Goal: Task Accomplishment & Management: Use online tool/utility

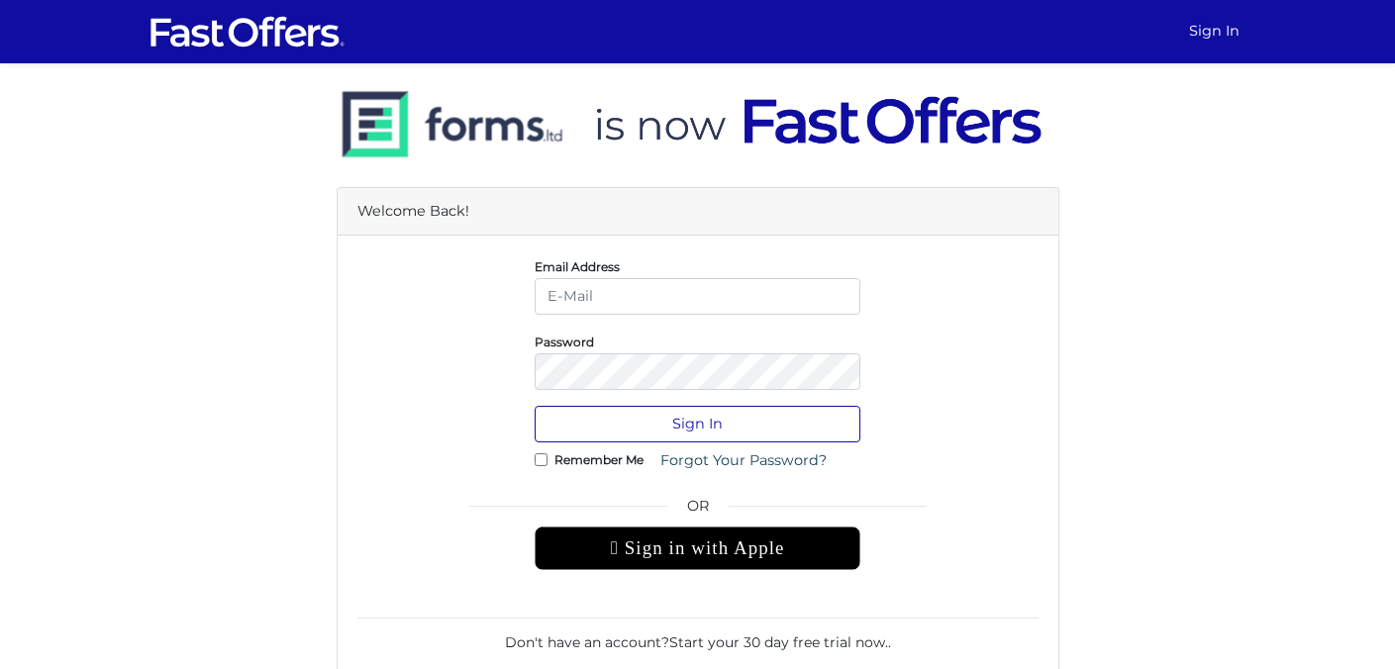
type input "MagyYoussab@gmail.com"
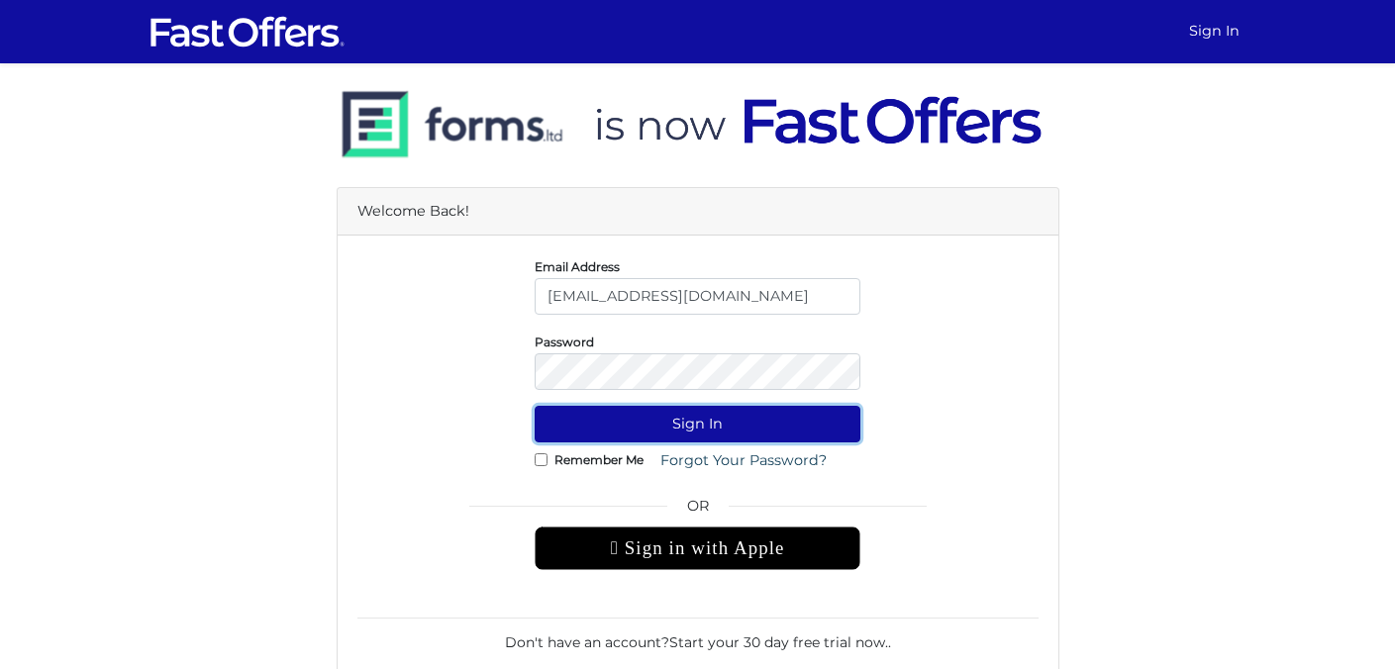
click at [779, 425] on button "Sign In" at bounding box center [697, 424] width 326 height 37
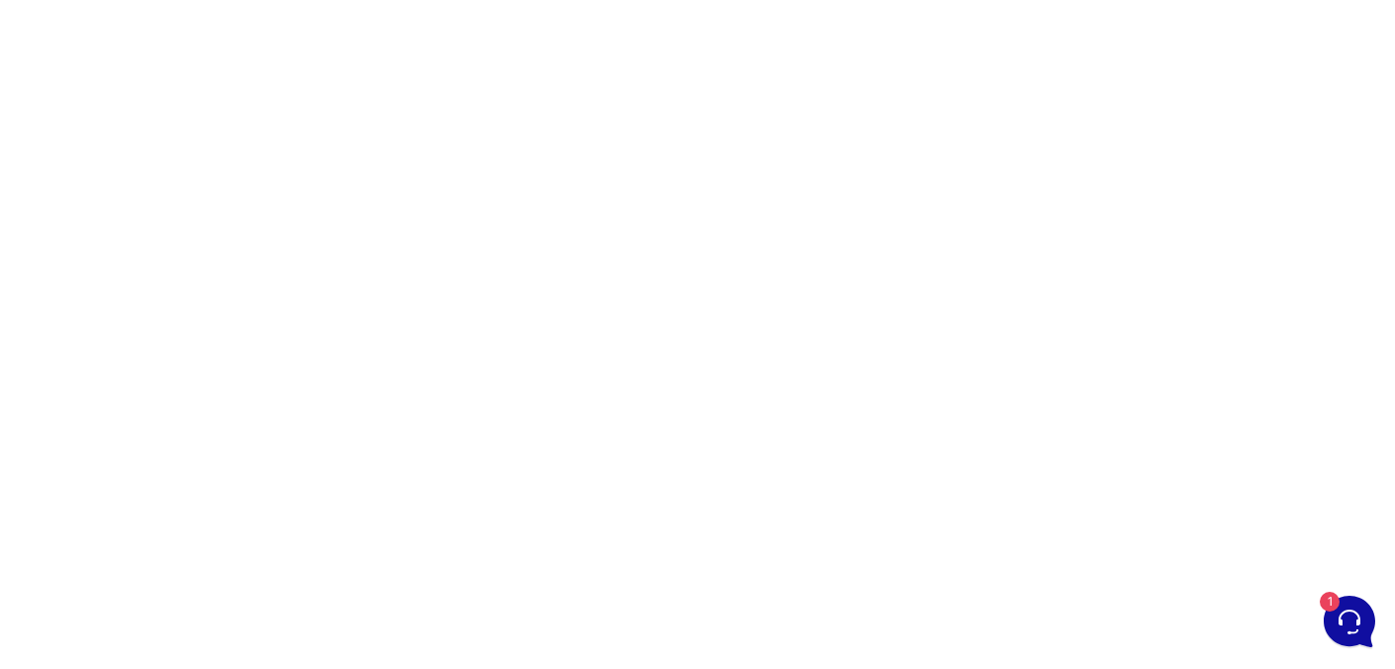
scroll to position [185, 0]
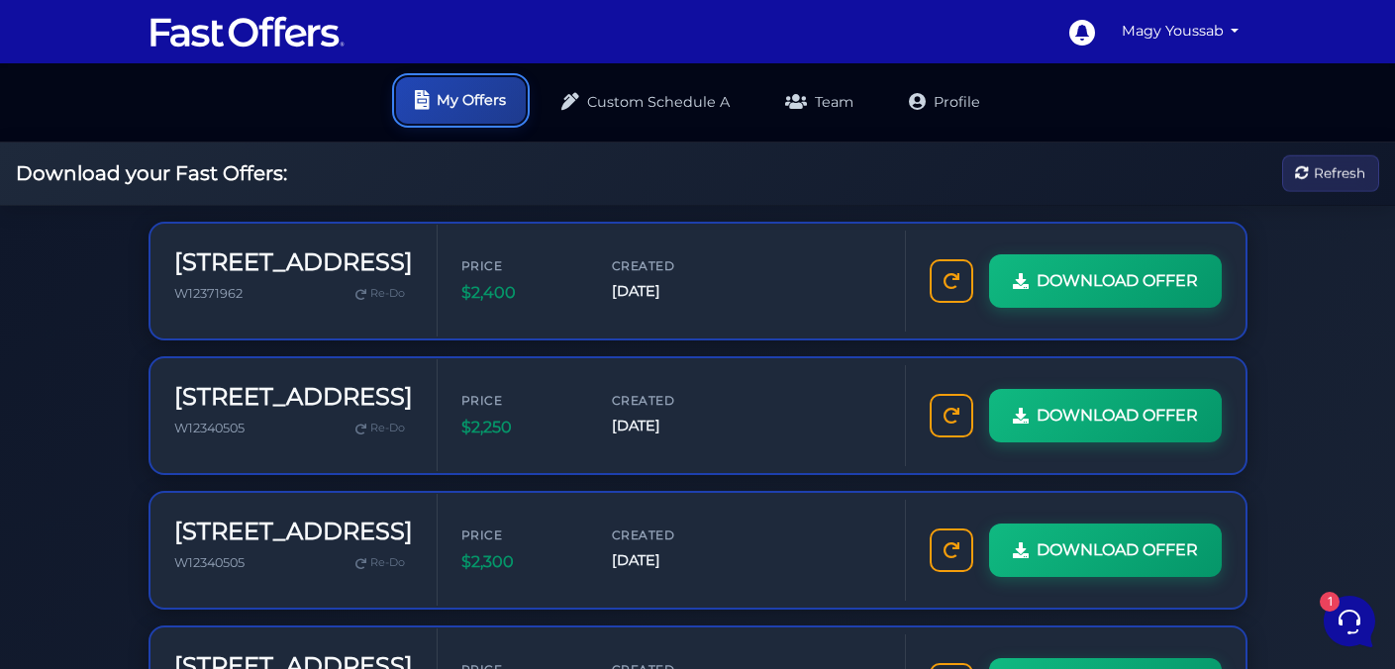
click at [458, 82] on link "My Offers" at bounding box center [461, 100] width 130 height 47
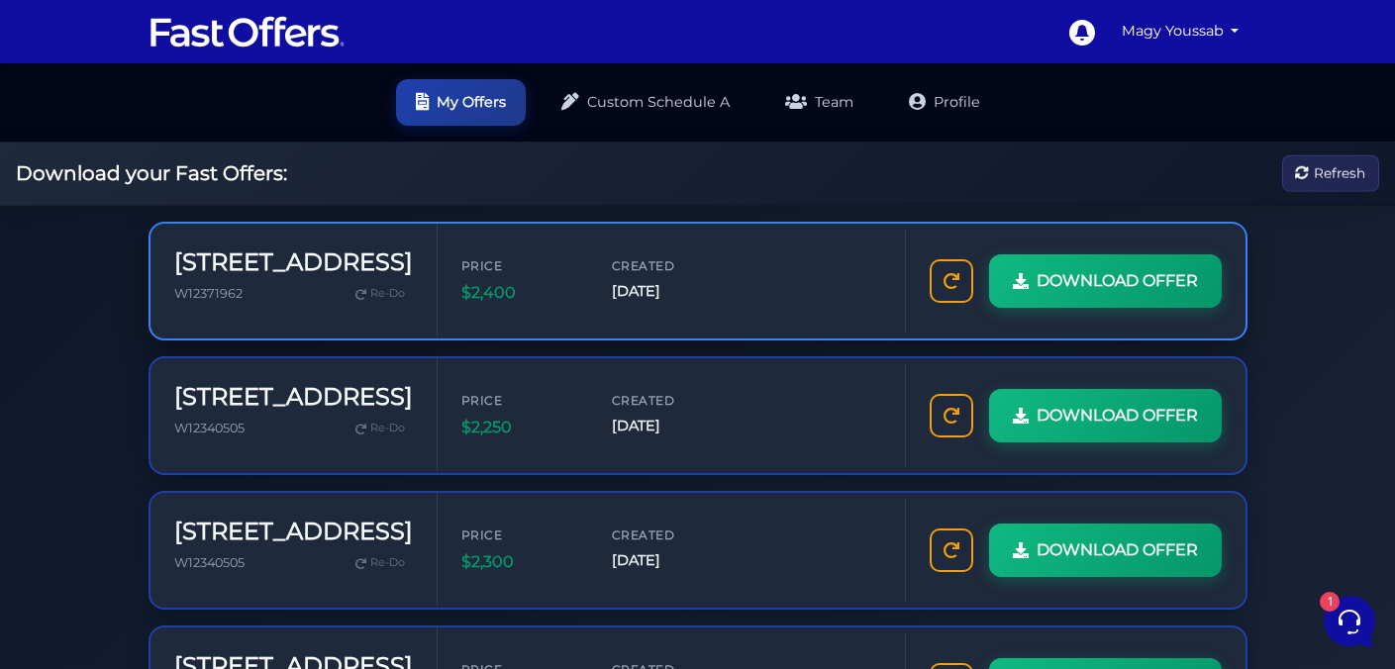
click at [345, 248] on h3 "[STREET_ADDRESS]" at bounding box center [293, 262] width 239 height 29
click at [347, 281] on link "Re-Do" at bounding box center [379, 294] width 65 height 26
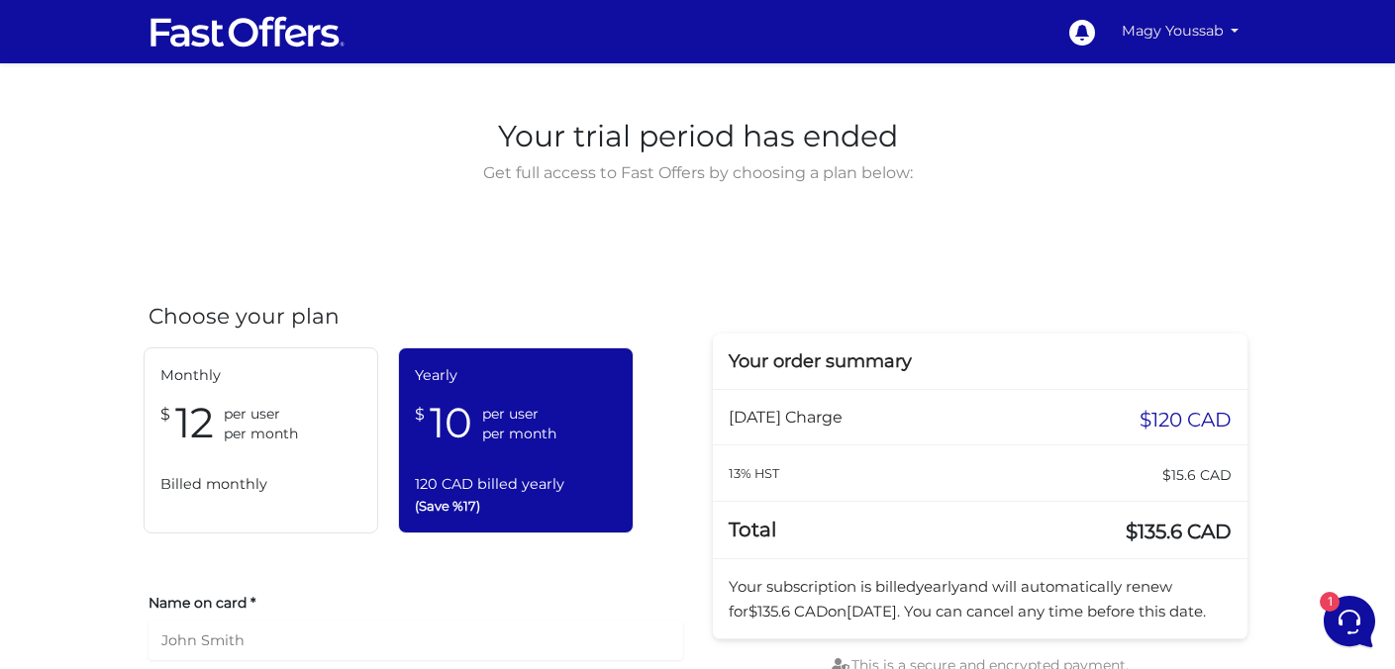
click at [1222, 34] on link "Magy Youssab" at bounding box center [1180, 31] width 134 height 39
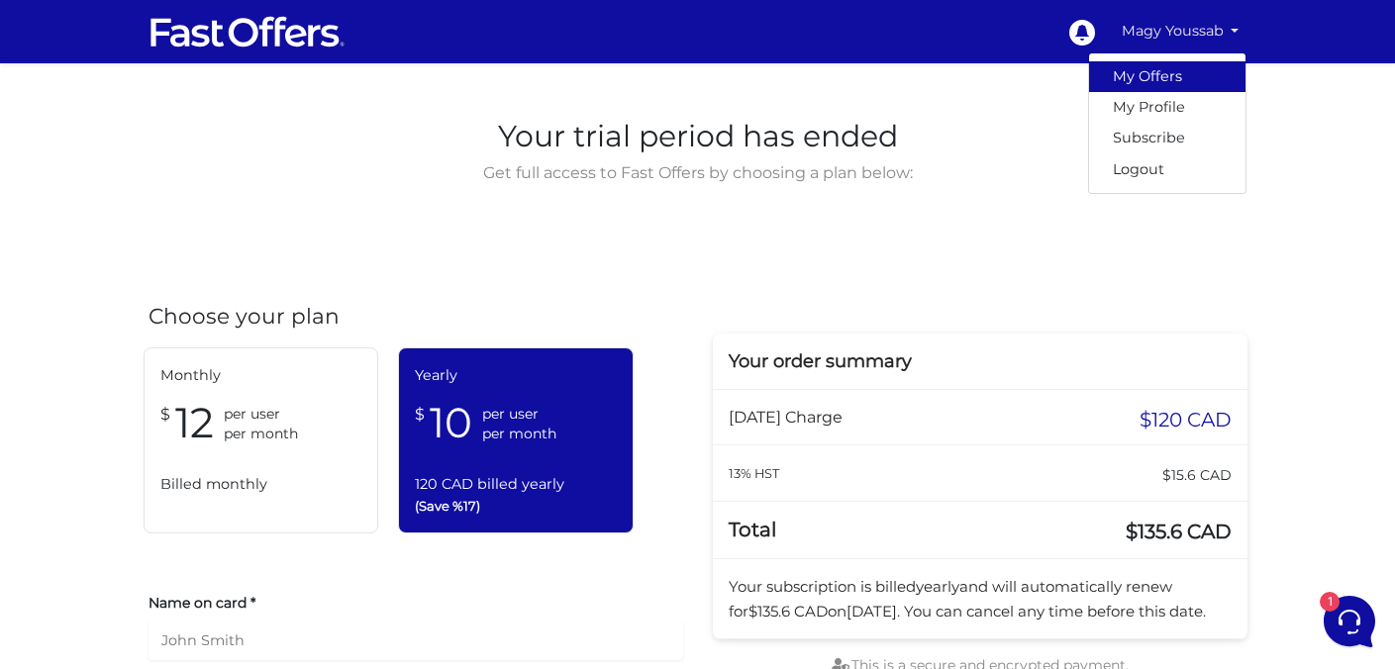
click at [1153, 72] on link "My Offers" at bounding box center [1167, 76] width 156 height 31
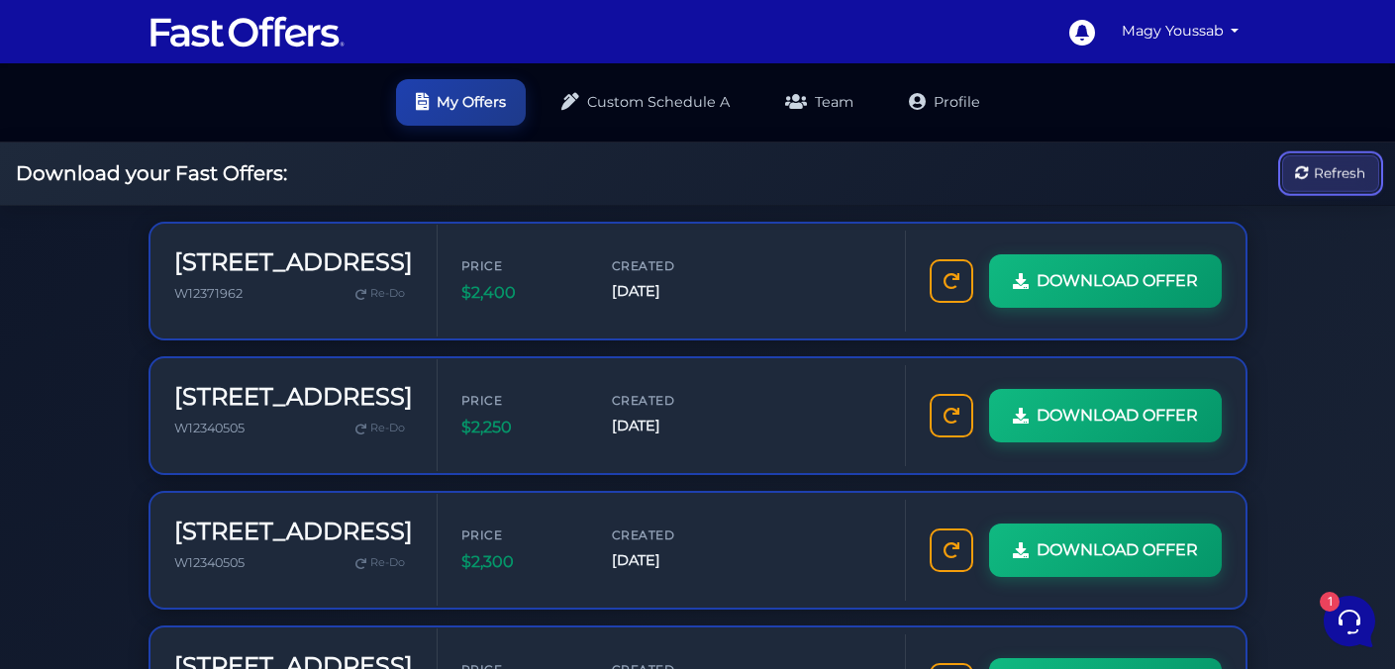
click at [1295, 180] on icon "button" at bounding box center [1302, 173] width 14 height 14
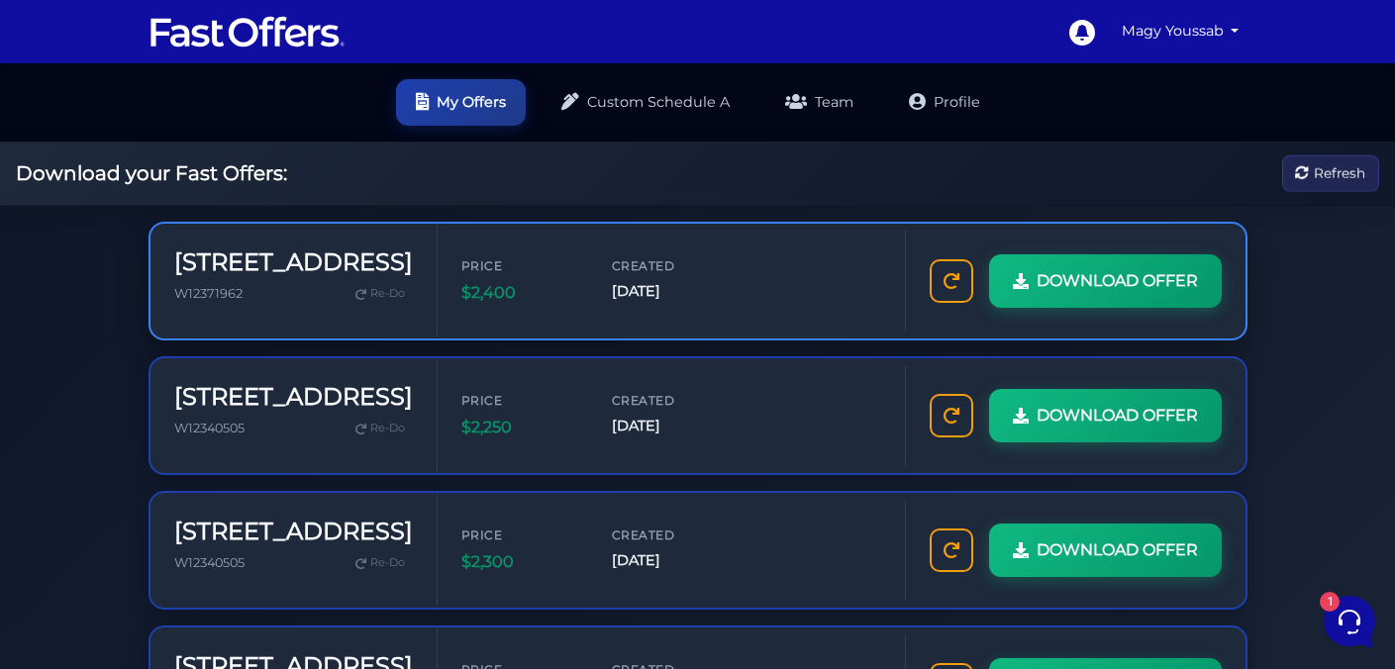
click at [277, 248] on h3 "[STREET_ADDRESS]" at bounding box center [293, 262] width 239 height 29
click at [189, 248] on h3 "[STREET_ADDRESS]" at bounding box center [293, 262] width 239 height 29
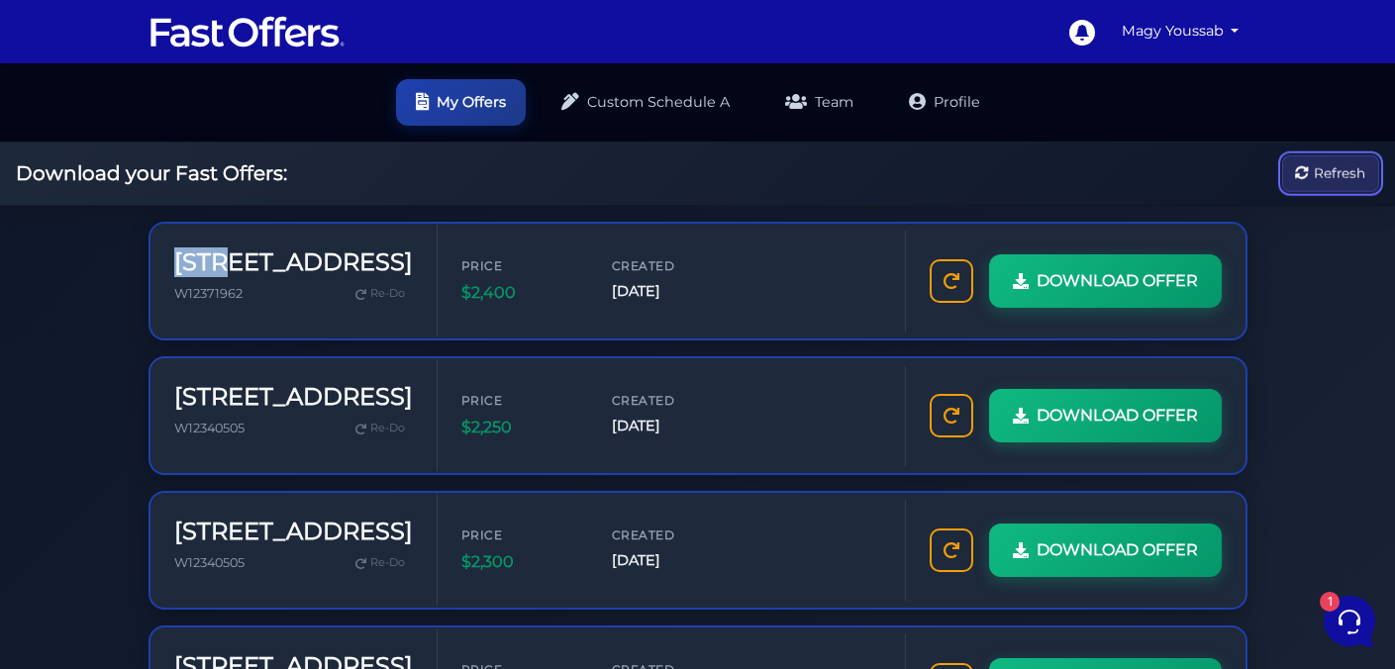
click at [1295, 180] on icon "button" at bounding box center [1302, 173] width 14 height 14
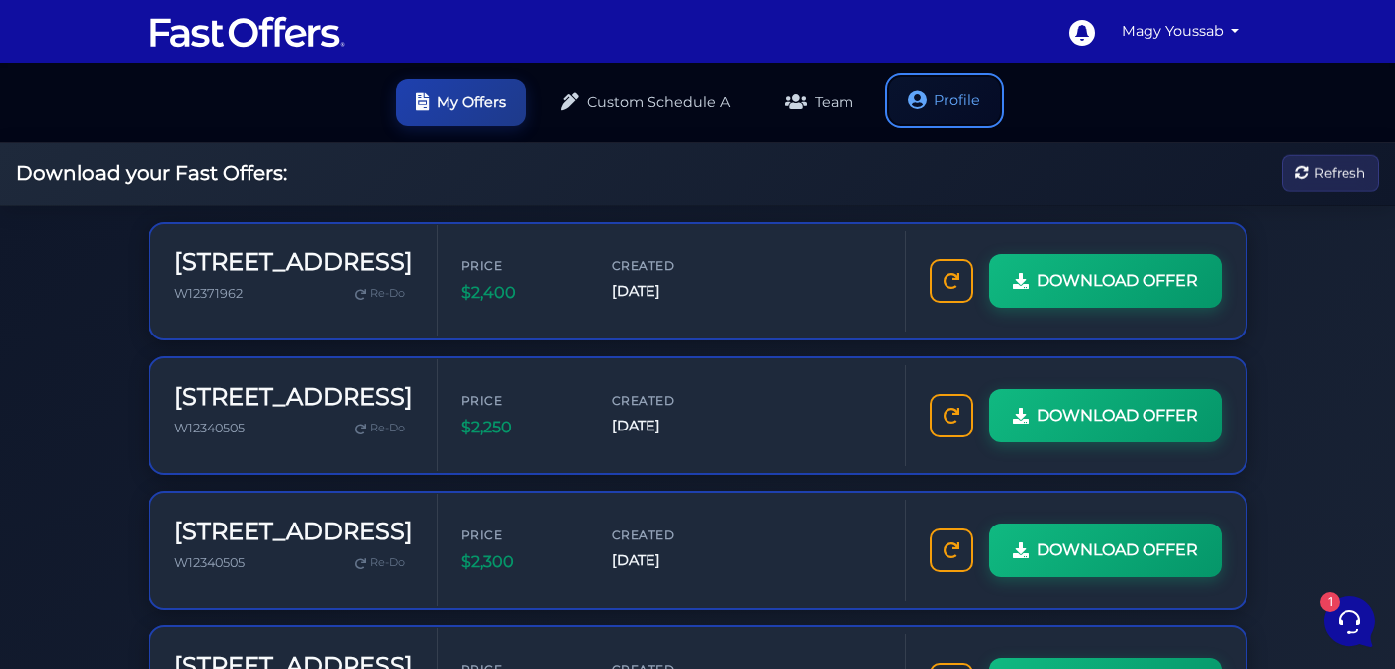
click at [954, 79] on link "Profile" at bounding box center [944, 100] width 111 height 47
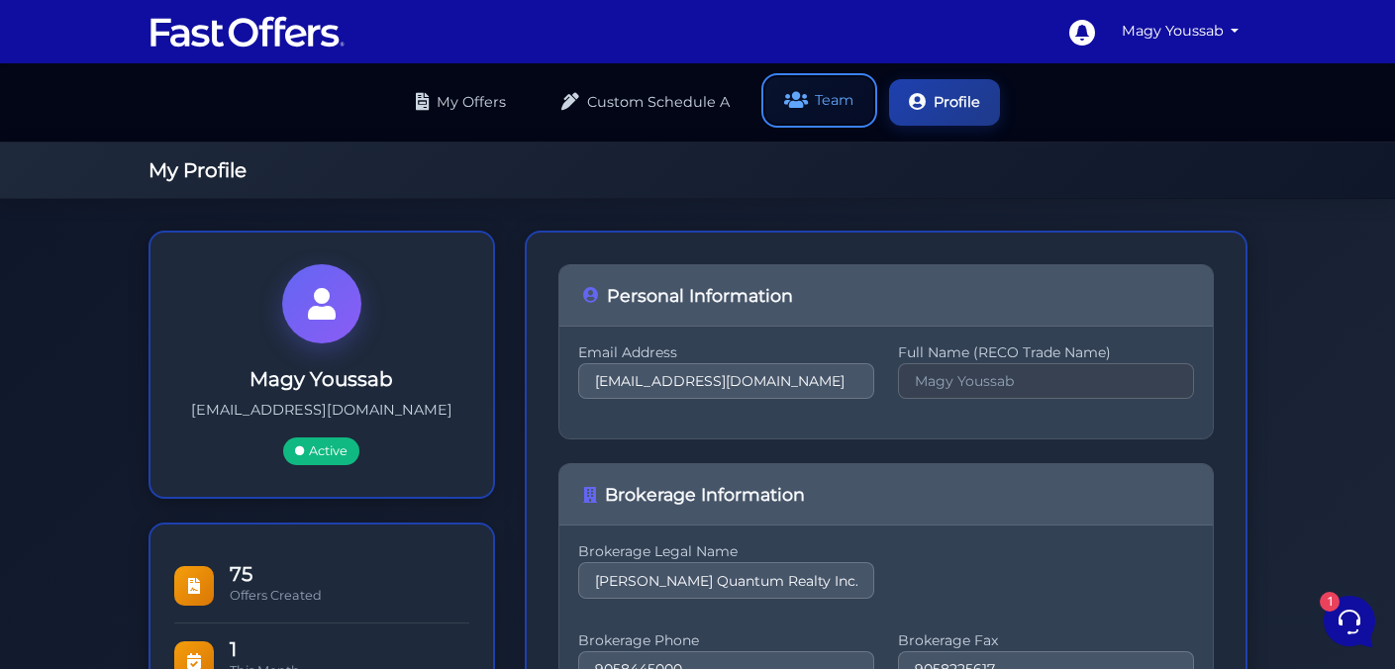
click at [820, 79] on link "Team" at bounding box center [819, 100] width 108 height 47
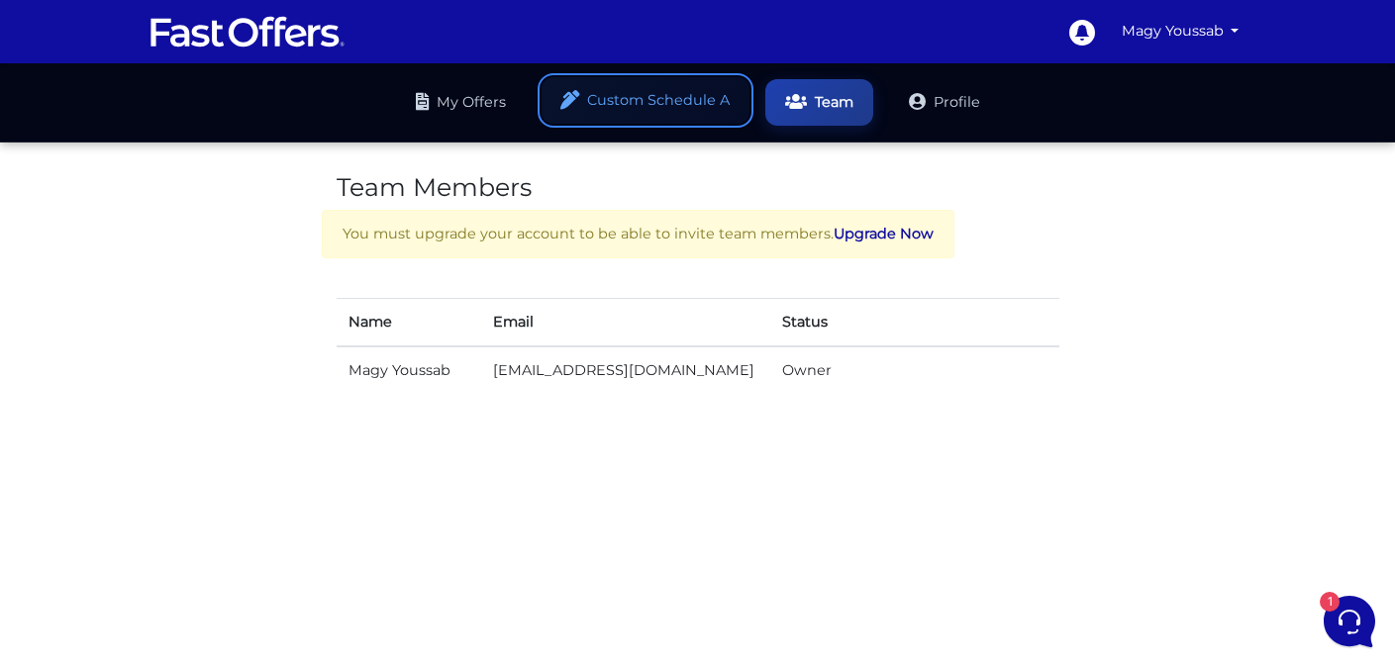
click at [629, 91] on link "Custom Schedule A" at bounding box center [645, 100] width 208 height 47
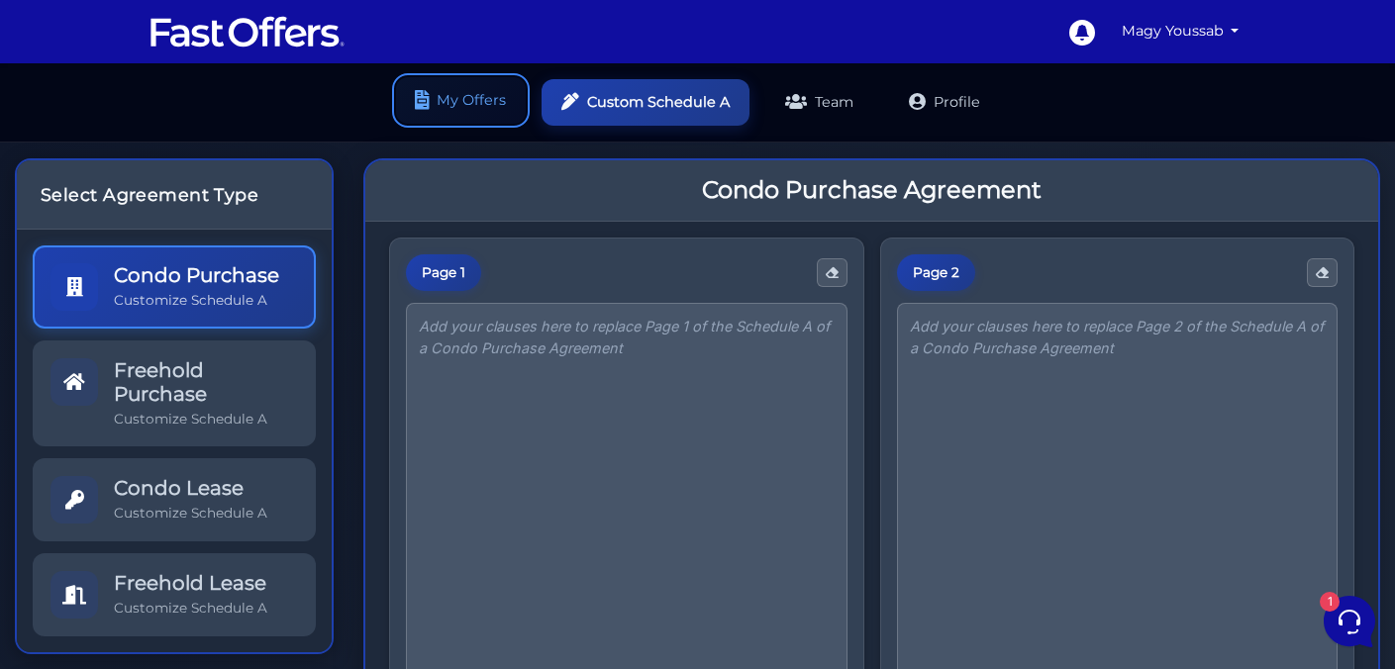
click at [475, 88] on link "My Offers" at bounding box center [461, 100] width 130 height 47
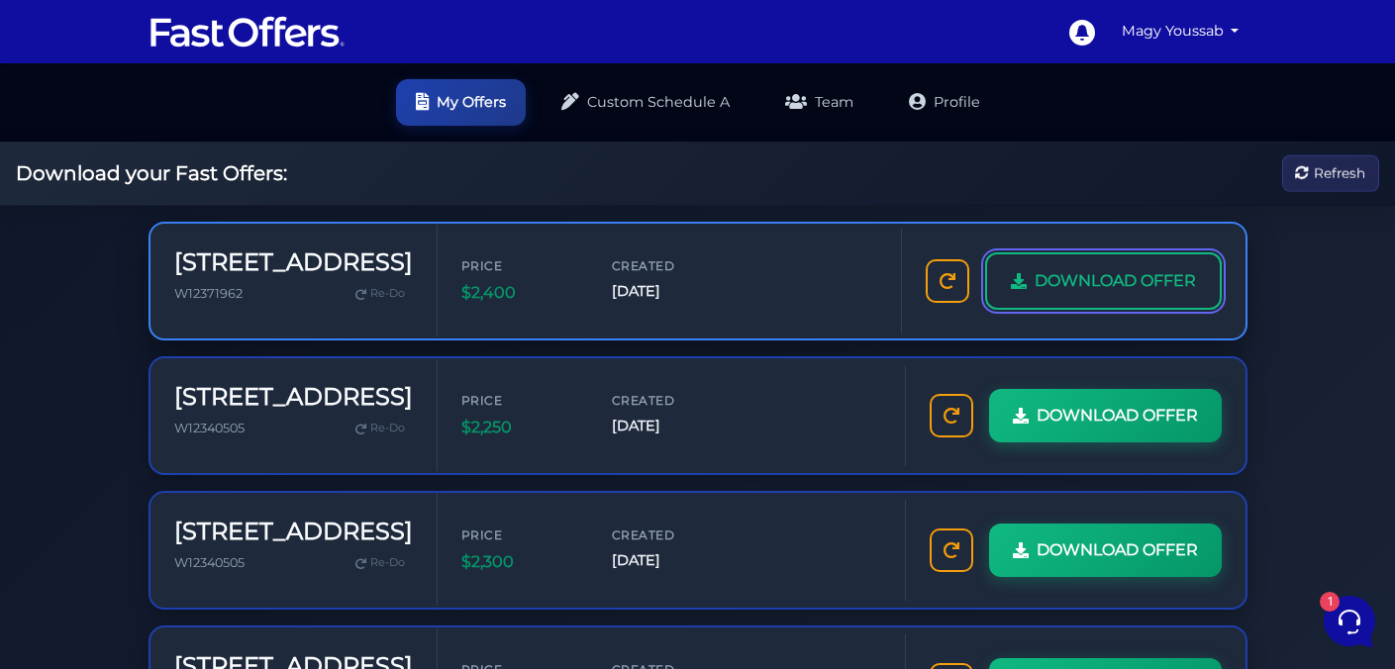
click at [1034, 294] on span "DOWNLOAD OFFER" at bounding box center [1114, 281] width 161 height 26
